Goal: Navigation & Orientation: Go to known website

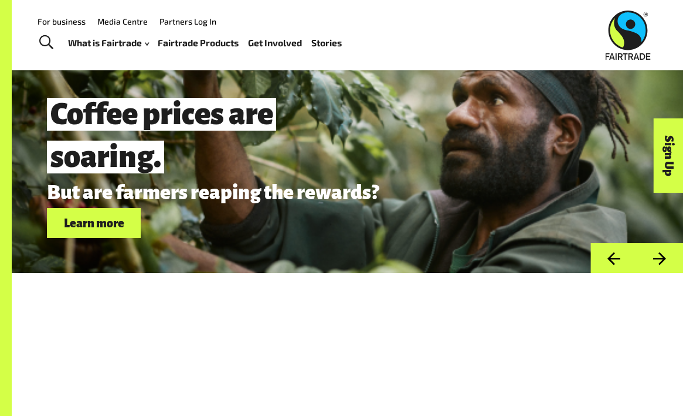
scroll to position [3043, 0]
